Goal: Transaction & Acquisition: Subscribe to service/newsletter

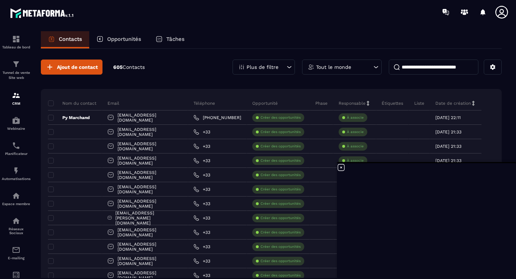
scroll to position [2416, 0]
click at [341, 167] on icon at bounding box center [341, 167] width 6 height 6
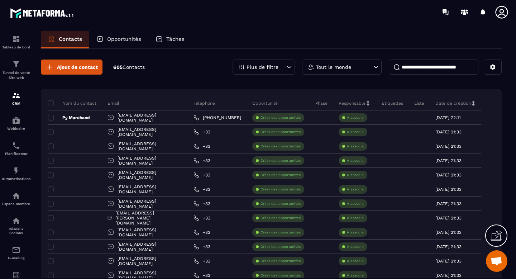
click at [126, 40] on p "Opportunités" at bounding box center [124, 39] width 34 height 6
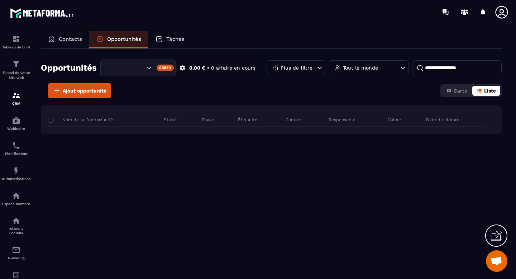
click at [488, 92] on span "Liste" at bounding box center [490, 91] width 12 height 6
click at [71, 38] on p "Contacts" at bounding box center [70, 39] width 23 height 6
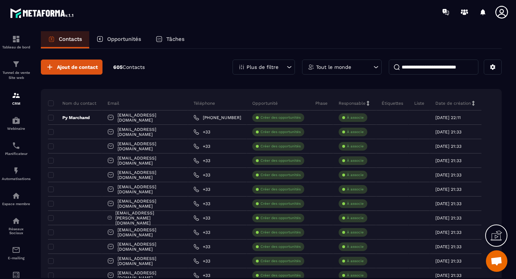
click at [129, 41] on p "Opportunités" at bounding box center [124, 39] width 34 height 6
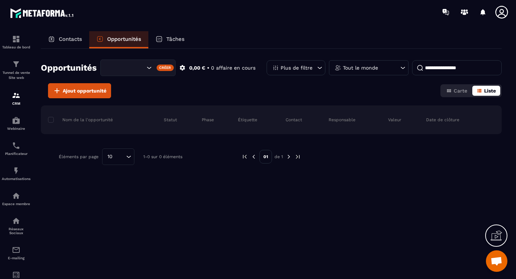
click at [493, 93] on span "Liste" at bounding box center [490, 91] width 12 height 6
click at [459, 94] on button "Carte" at bounding box center [456, 91] width 30 height 10
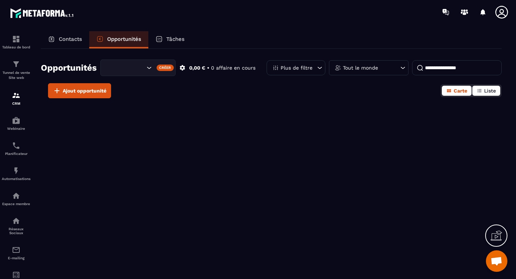
click at [485, 90] on span "Liste" at bounding box center [490, 91] width 12 height 6
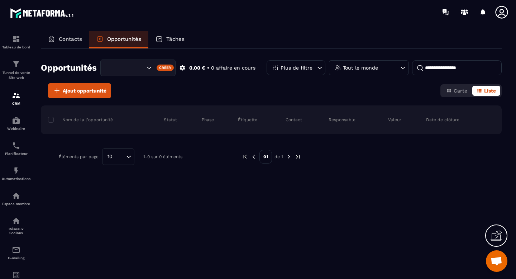
click at [50, 42] on icon at bounding box center [51, 38] width 7 height 7
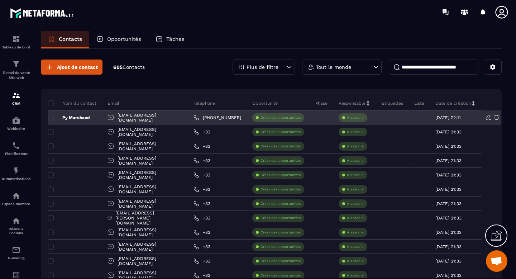
click at [286, 120] on div "Créer des opportunités" at bounding box center [278, 117] width 52 height 9
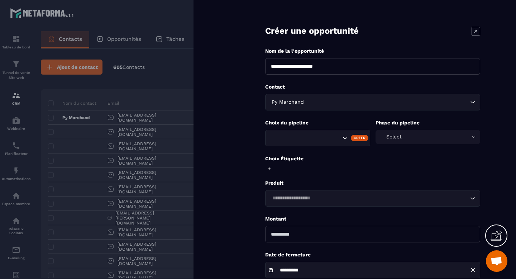
click at [112, 216] on div at bounding box center [258, 139] width 516 height 279
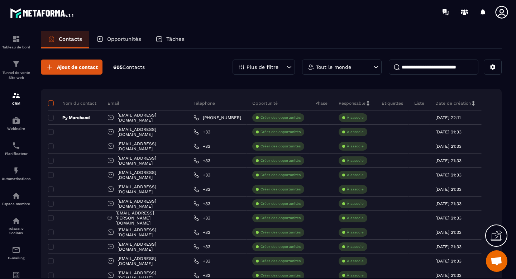
click at [50, 104] on span at bounding box center [51, 103] width 6 height 6
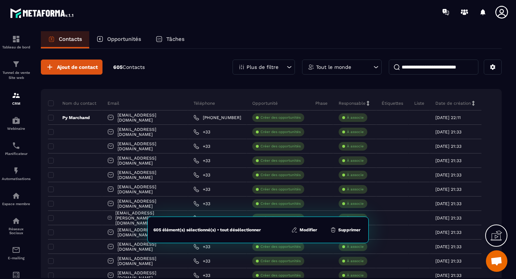
click at [300, 228] on button "Modifier" at bounding box center [304, 229] width 30 height 7
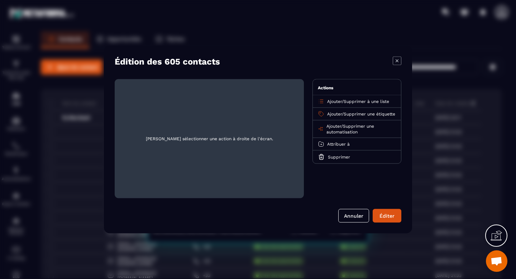
click at [339, 129] on span "Ajouter" at bounding box center [333, 126] width 15 height 5
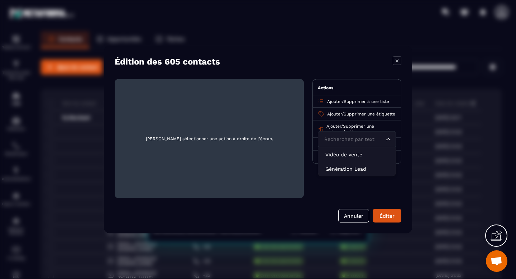
click at [339, 129] on span "Ajouter" at bounding box center [333, 126] width 15 height 5
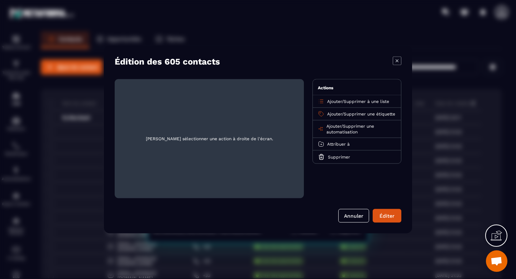
click at [339, 113] on span "Ajouter" at bounding box center [334, 113] width 15 height 5
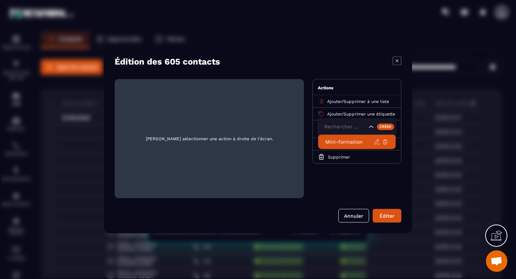
click at [338, 141] on p "Mini-formation" at bounding box center [349, 141] width 48 height 7
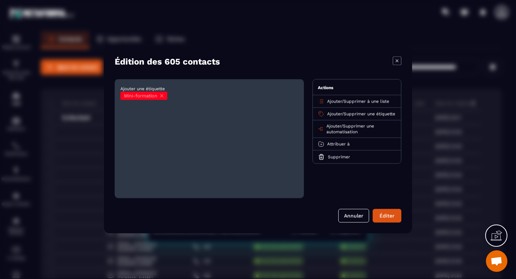
click at [346, 98] on p "Ajouter / Supprimer à une liste" at bounding box center [358, 101] width 62 height 6
click at [323, 102] on icon "Modal window" at bounding box center [321, 101] width 6 height 6
click at [388, 219] on button "Éditer" at bounding box center [386, 216] width 29 height 14
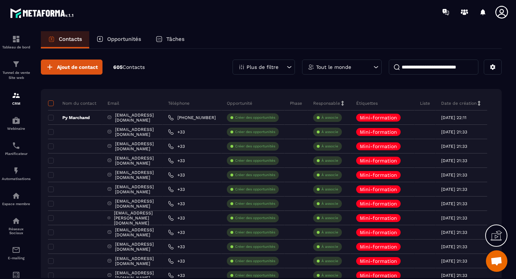
click at [50, 104] on span at bounding box center [51, 103] width 6 height 6
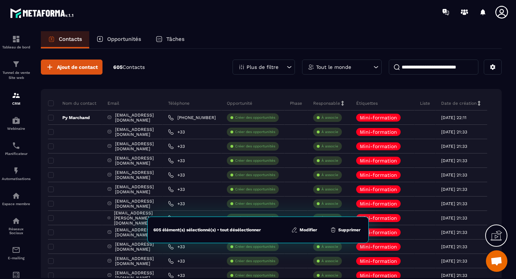
click at [305, 229] on button "Modifier" at bounding box center [304, 229] width 30 height 7
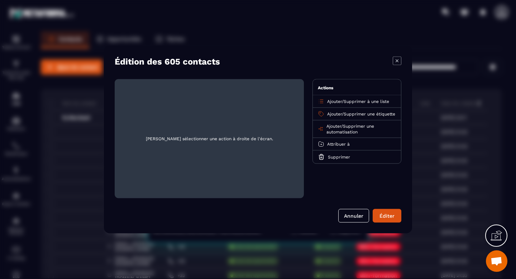
click at [328, 101] on span "Ajouter" at bounding box center [334, 101] width 15 height 5
click at [350, 132] on span "Veuillez rechercher" at bounding box center [357, 131] width 48 height 6
click at [350, 112] on input "Search for option" at bounding box center [353, 114] width 62 height 8
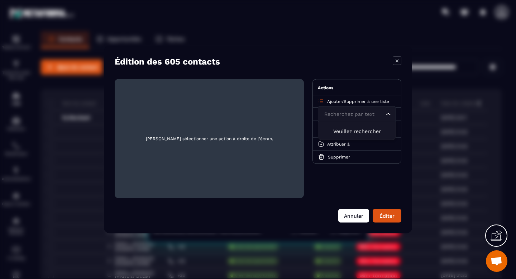
click at [351, 215] on button "Annuler" at bounding box center [353, 216] width 31 height 14
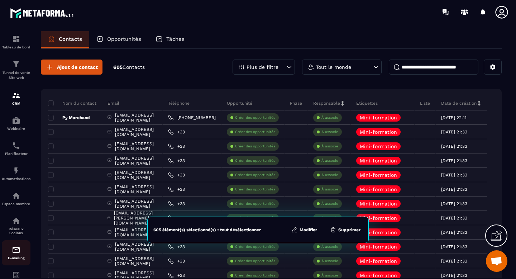
click at [14, 251] on img at bounding box center [16, 249] width 9 height 9
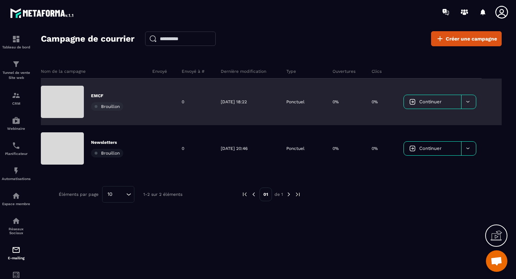
click at [140, 109] on div "EMCF Brouillon" at bounding box center [94, 101] width 106 height 47
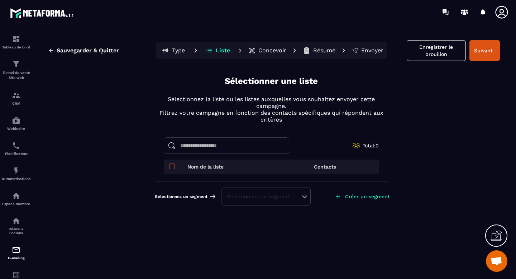
click at [173, 166] on span at bounding box center [172, 166] width 6 height 6
click at [284, 197] on div "Sélectionnez un segment" at bounding box center [265, 196] width 77 height 7
click at [261, 178] on li "EMCF 29/11" at bounding box center [266, 178] width 88 height 14
click at [21, 98] on div "CRM" at bounding box center [16, 98] width 29 height 14
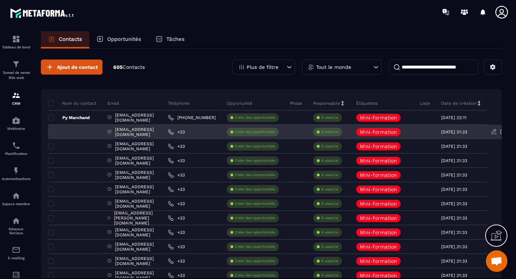
click at [130, 132] on div "[EMAIL_ADDRESS][DOMAIN_NAME]" at bounding box center [132, 132] width 61 height 14
click at [53, 131] on span at bounding box center [51, 132] width 6 height 6
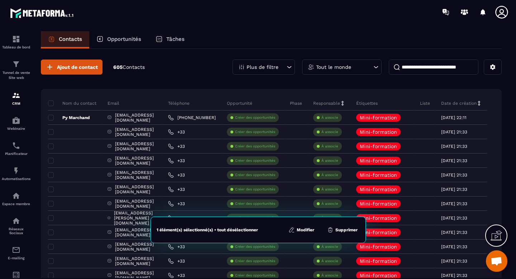
click at [307, 228] on button "Modifier" at bounding box center [301, 229] width 30 height 7
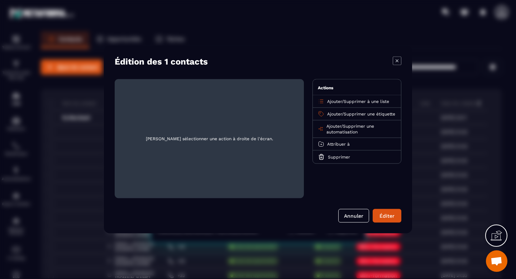
click at [354, 102] on span "Supprimer à une liste" at bounding box center [365, 101] width 45 height 5
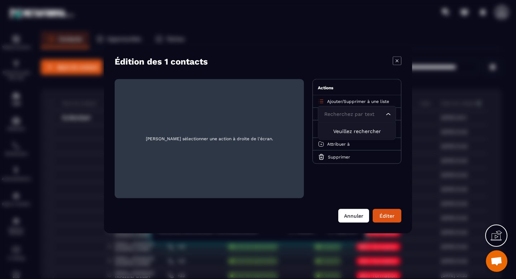
click at [353, 217] on button "Annuler" at bounding box center [353, 216] width 31 height 14
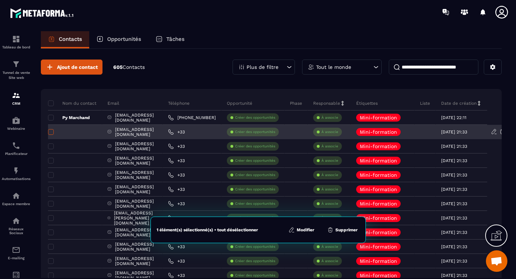
click at [51, 132] on span at bounding box center [51, 132] width 6 height 6
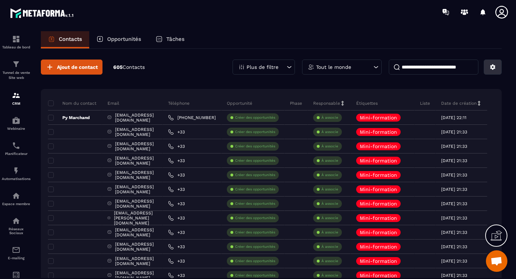
click at [487, 68] on button at bounding box center [492, 66] width 18 height 15
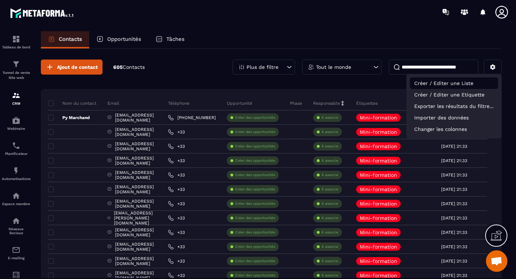
click at [459, 82] on p "Créer / Editer une Liste" at bounding box center [454, 82] width 88 height 11
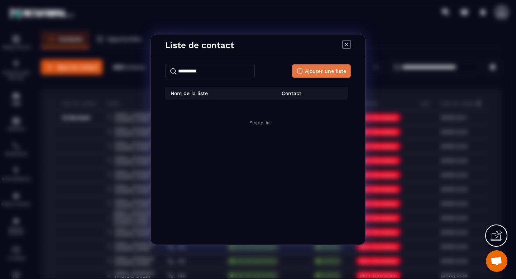
click at [311, 70] on span "Ajouter une liste" at bounding box center [325, 70] width 41 height 7
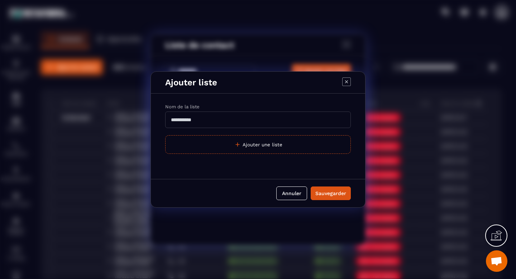
click at [228, 121] on input "Modal window" at bounding box center [257, 119] width 185 height 16
type input "*"
type input "**********"
click at [323, 193] on div "Sauvegarder" at bounding box center [330, 192] width 31 height 7
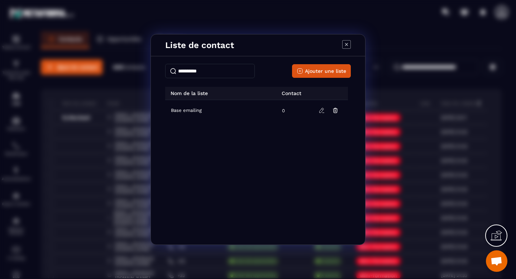
click at [345, 45] on icon "Modal window" at bounding box center [346, 44] width 3 height 3
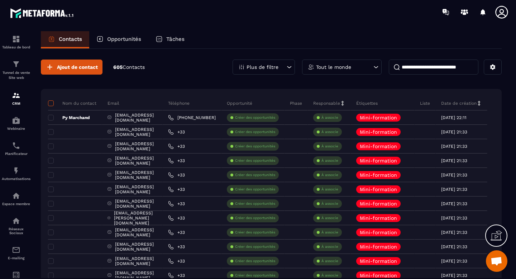
click at [52, 103] on span at bounding box center [51, 103] width 6 height 6
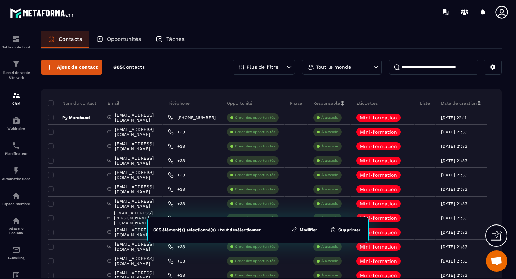
click at [304, 231] on button "Modifier" at bounding box center [304, 229] width 30 height 7
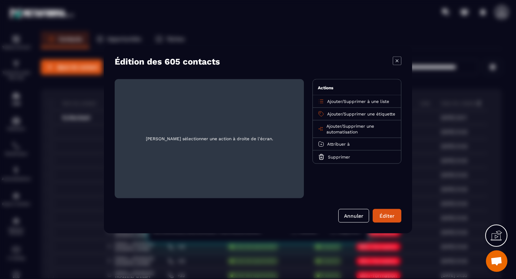
click at [364, 102] on span "Supprimer à une liste" at bounding box center [365, 101] width 45 height 5
click at [354, 126] on p "Base emailing" at bounding box center [356, 129] width 63 height 7
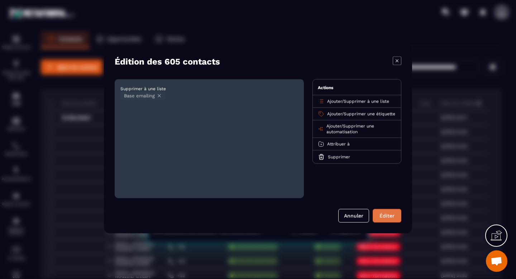
click at [388, 219] on button "Éditer" at bounding box center [386, 216] width 29 height 14
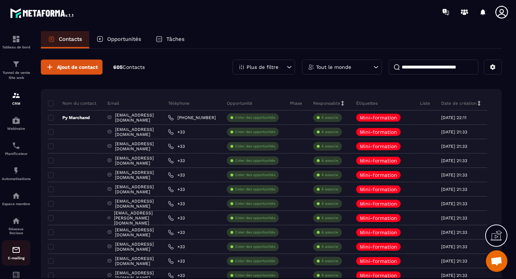
click at [23, 255] on div "E-mailing" at bounding box center [16, 252] width 29 height 14
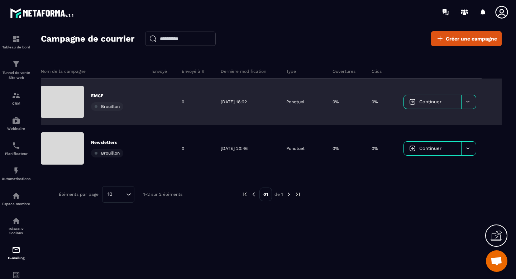
click at [139, 106] on div "EMCF Brouillon" at bounding box center [94, 101] width 106 height 47
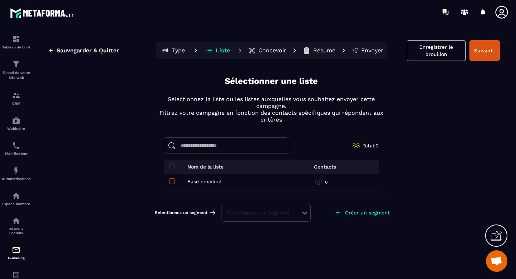
click at [174, 182] on span at bounding box center [172, 181] width 6 height 6
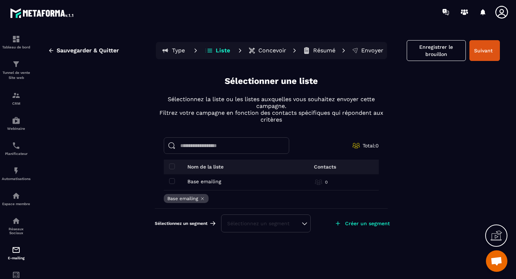
click at [304, 223] on div "Sélectionnez un segment" at bounding box center [265, 222] width 77 height 7
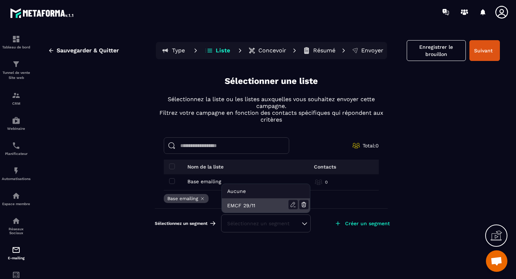
click at [254, 207] on li "EMCF 29/11" at bounding box center [266, 205] width 88 height 14
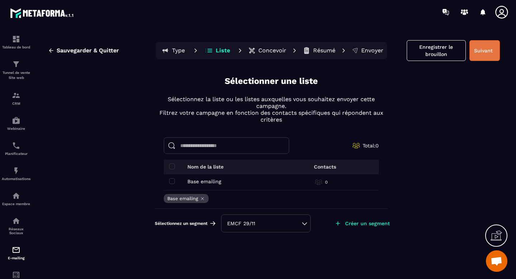
click at [481, 55] on button "Suivant" at bounding box center [484, 50] width 30 height 21
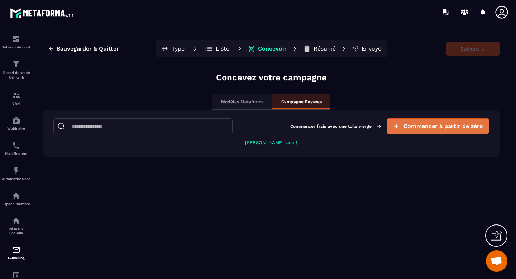
click at [434, 126] on span "Commencer à partir de zéro" at bounding box center [442, 125] width 79 height 7
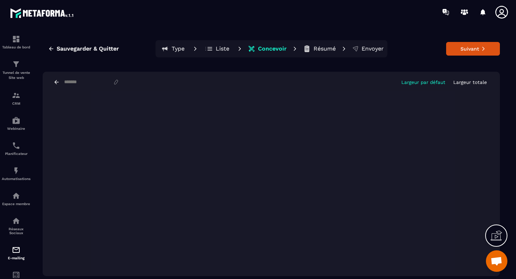
scroll to position [2416, 0]
click at [465, 48] on button "Suivant" at bounding box center [473, 49] width 54 height 14
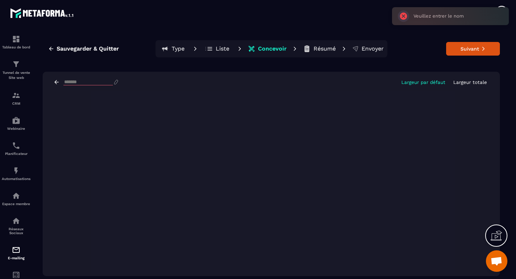
click at [94, 82] on input at bounding box center [87, 82] width 49 height 6
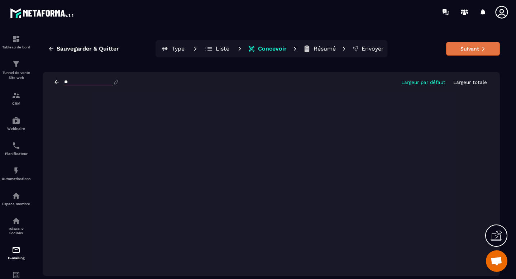
type input "**"
click at [472, 49] on button "Suivant" at bounding box center [473, 49] width 54 height 14
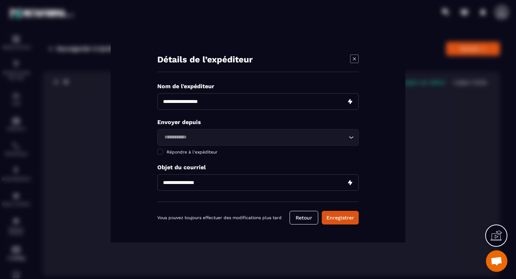
click at [289, 107] on input "Modal window" at bounding box center [257, 101] width 201 height 16
type input "******"
click at [245, 140] on input "Search for option" at bounding box center [254, 137] width 185 height 8
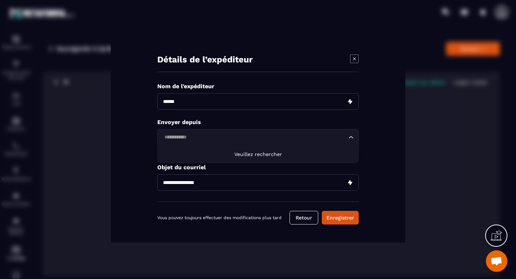
click at [368, 149] on div "Détails de l’expéditeur Nom de l'expéditeur Envoyer depuis Loading... [PERSON_N…" at bounding box center [258, 139] width 294 height 205
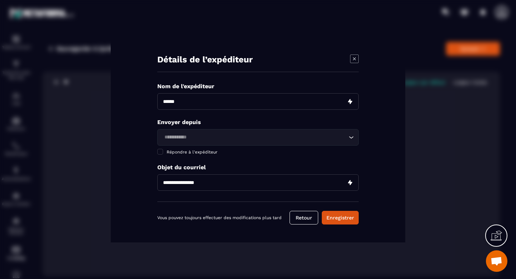
drag, startPoint x: 214, startPoint y: 183, endPoint x: 154, endPoint y: 183, distance: 59.4
click at [154, 183] on div "Détails de l’expéditeur Nom de l'expéditeur Envoyer depuis Loading... Répondre …" at bounding box center [258, 139] width 294 height 205
click at [163, 181] on input "**********" at bounding box center [257, 182] width 201 height 16
click at [223, 182] on input "**********" at bounding box center [257, 182] width 201 height 16
click at [257, 183] on input "**********" at bounding box center [257, 182] width 201 height 16
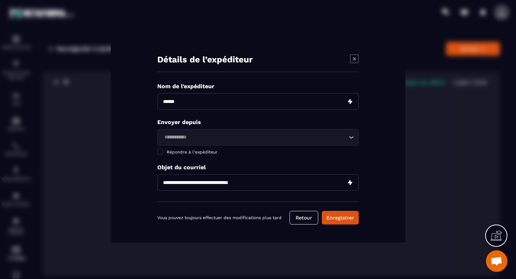
drag, startPoint x: 253, startPoint y: 183, endPoint x: 239, endPoint y: 183, distance: 13.6
click at [239, 183] on input "**********" at bounding box center [257, 182] width 201 height 16
type input "**********"
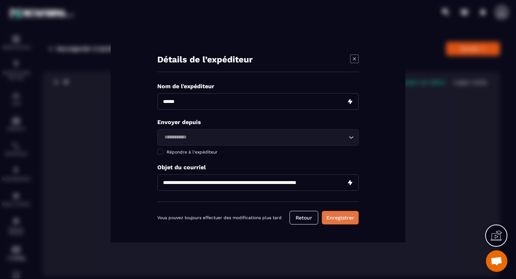
click at [346, 217] on button "Enregistrer" at bounding box center [339, 217] width 37 height 14
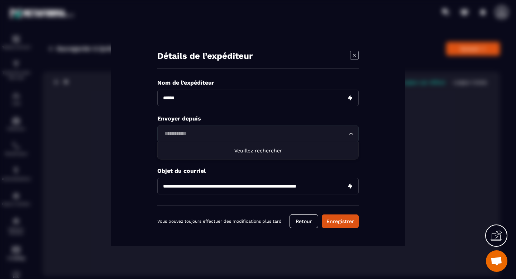
click at [197, 131] on input "Search for option" at bounding box center [254, 134] width 185 height 8
click at [253, 151] on span "Veuillez rechercher" at bounding box center [258, 150] width 48 height 6
click at [376, 164] on div "**********" at bounding box center [258, 139] width 294 height 213
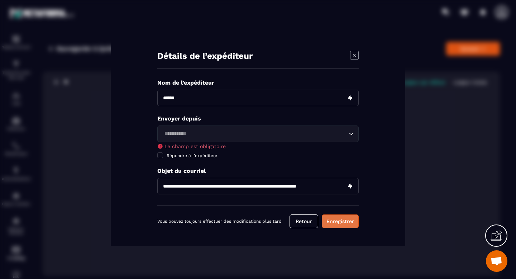
click at [337, 222] on button "Enregistrer" at bounding box center [339, 221] width 37 height 14
click at [304, 221] on button "Retour" at bounding box center [303, 221] width 29 height 14
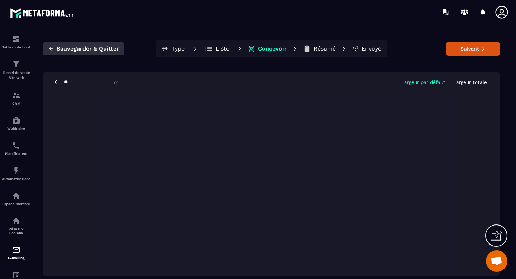
click at [105, 49] on span "Sauvegarder & Quitter" at bounding box center [88, 48] width 62 height 7
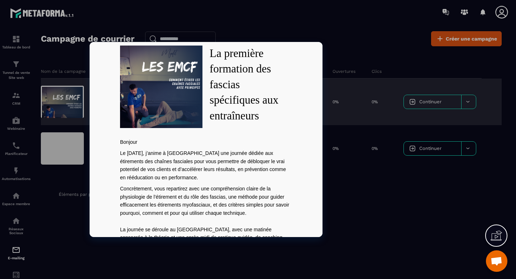
click at [66, 112] on div at bounding box center [62, 102] width 43 height 32
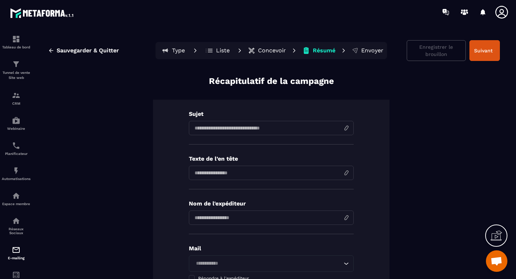
click at [250, 128] on input at bounding box center [271, 128] width 165 height 14
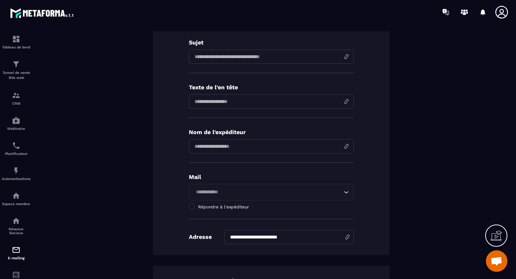
scroll to position [84, 0]
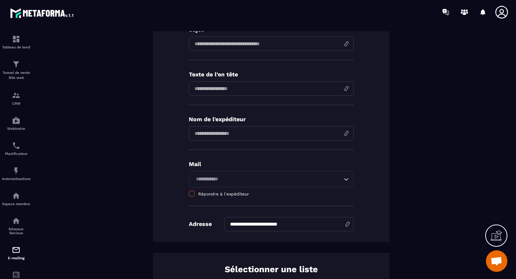
click at [192, 193] on div "Loading... Répondre à l'expéditeur" at bounding box center [271, 184] width 165 height 26
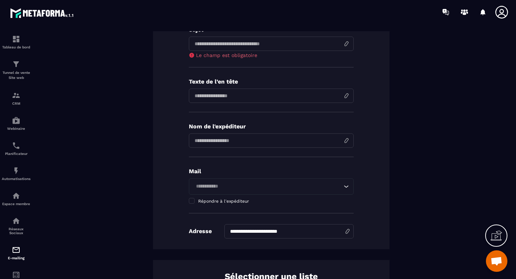
click at [191, 204] on div "Mail Loading... Répondre à l'expéditeur" at bounding box center [271, 190] width 165 height 45
click at [191, 201] on span at bounding box center [192, 201] width 6 height 6
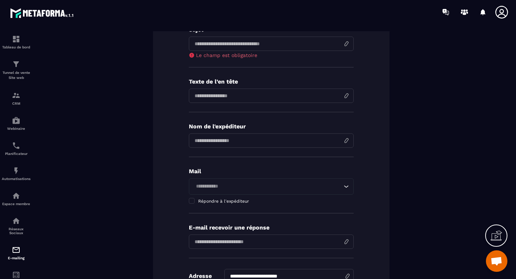
click at [218, 189] on input "Search for option" at bounding box center [267, 186] width 148 height 8
click at [179, 202] on div "**********" at bounding box center [271, 154] width 236 height 278
click at [192, 202] on span at bounding box center [192, 201] width 6 height 6
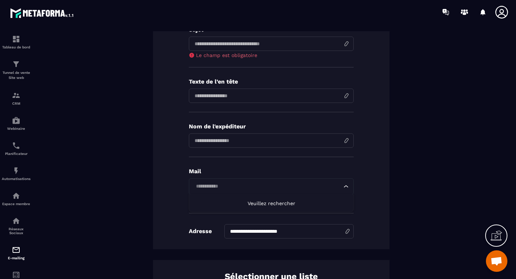
click at [210, 186] on input "Search for option" at bounding box center [267, 186] width 148 height 8
type input "**********"
click at [366, 189] on div "**********" at bounding box center [271, 131] width 236 height 233
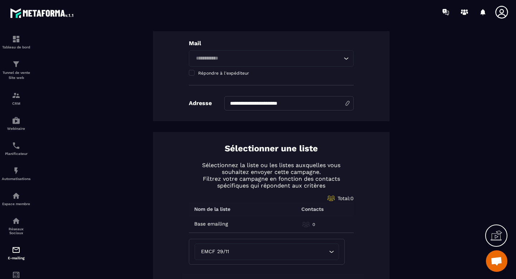
scroll to position [243, 0]
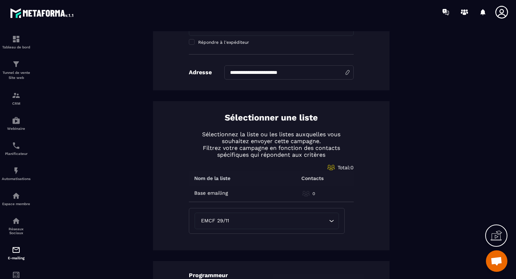
click at [308, 194] on icon at bounding box center [305, 193] width 7 height 7
click at [220, 195] on td "Base emailing Base emailing" at bounding box center [235, 193] width 93 height 16
click at [204, 191] on p "Base emailing" at bounding box center [211, 193] width 34 height 6
click at [15, 96] on img at bounding box center [16, 95] width 9 height 9
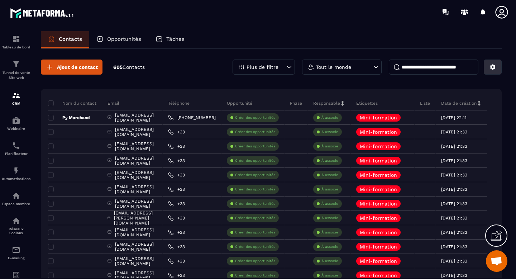
click at [493, 69] on icon at bounding box center [492, 67] width 6 height 6
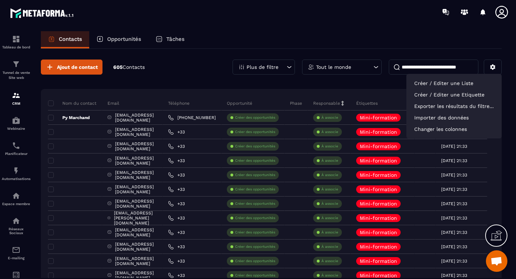
click at [131, 71] on div "Ajout de contact 605 Contacts" at bounding box center [93, 66] width 104 height 15
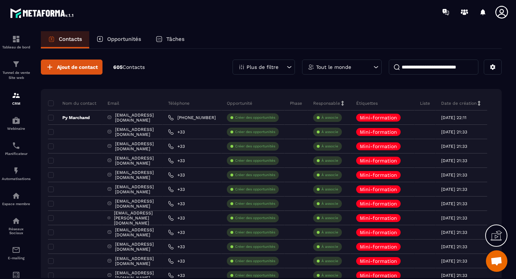
click at [176, 41] on p "Tâches" at bounding box center [175, 39] width 18 height 6
